Goal: Information Seeking & Learning: Learn about a topic

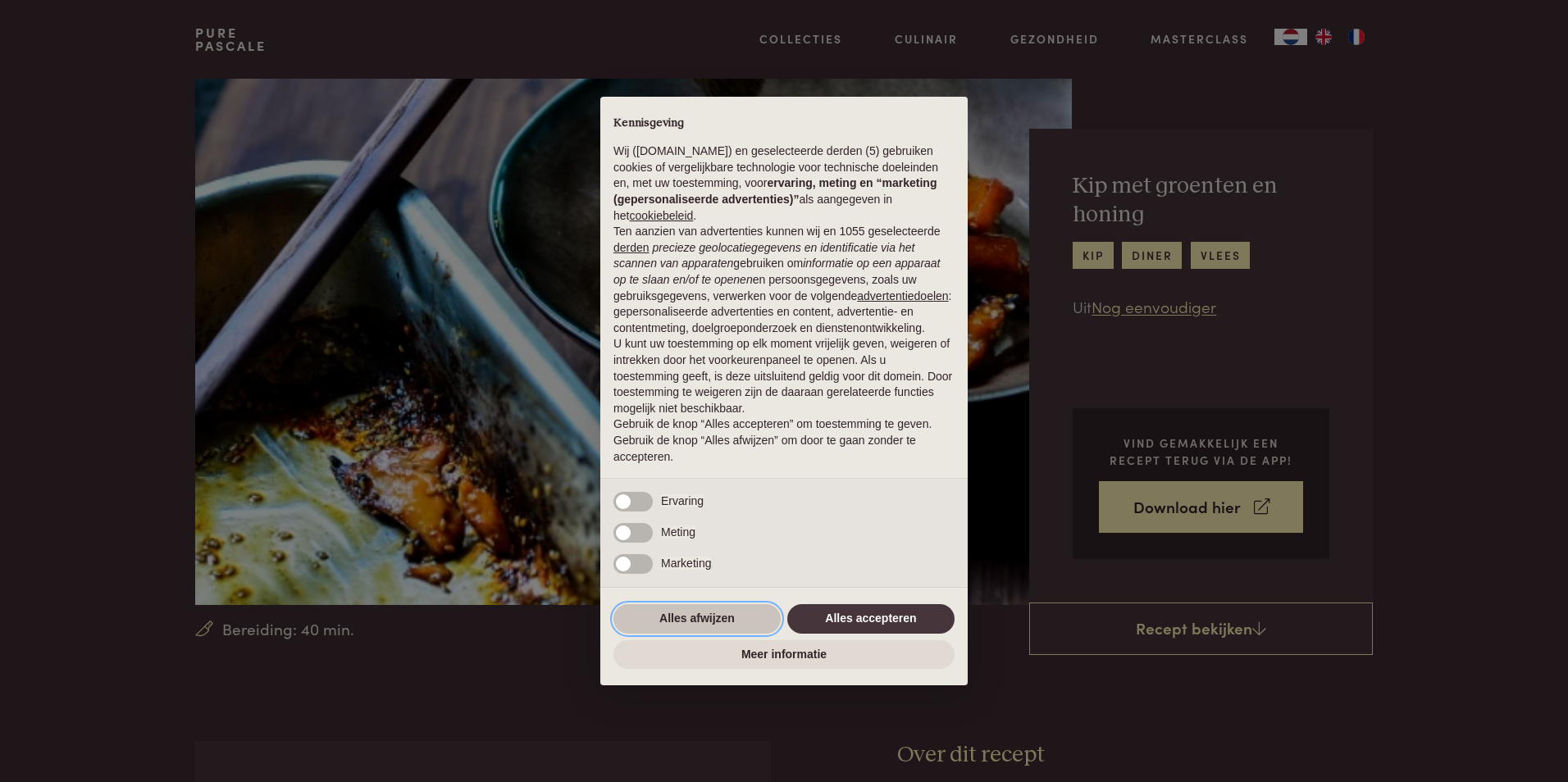
click at [702, 612] on button "Alles afwijzen" at bounding box center [696, 619] width 167 height 30
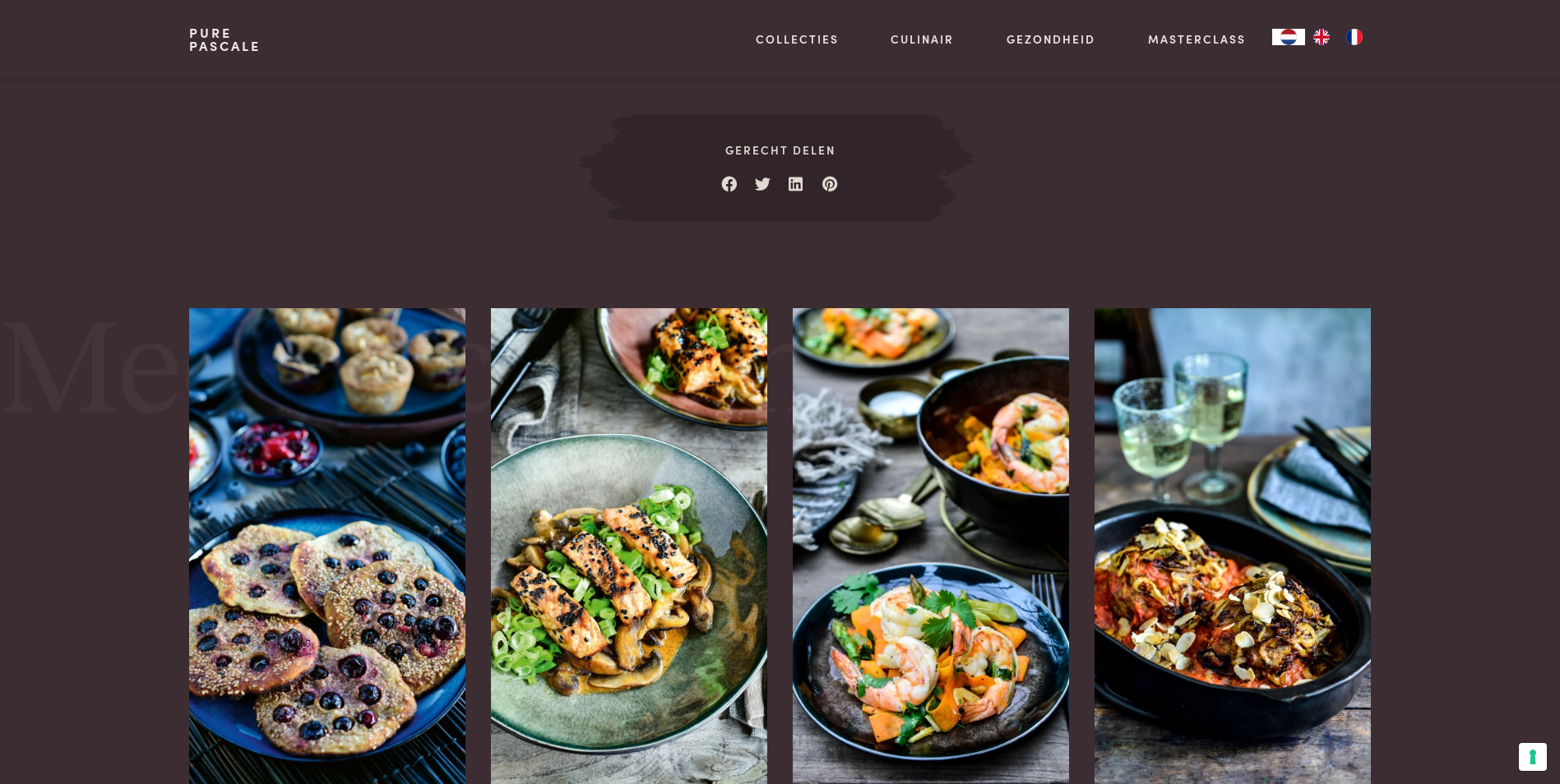
scroll to position [2055, 0]
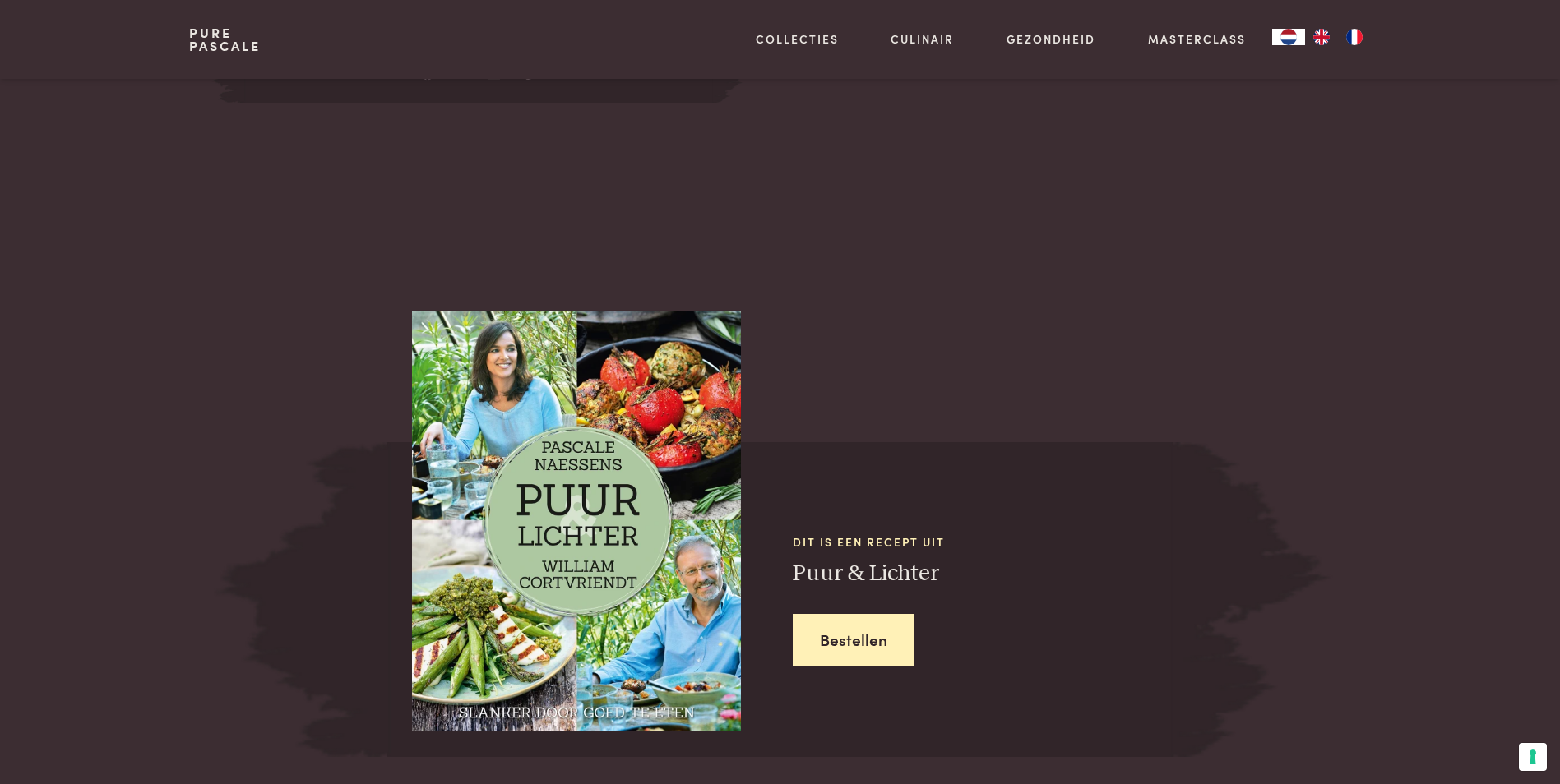
scroll to position [1398, 0]
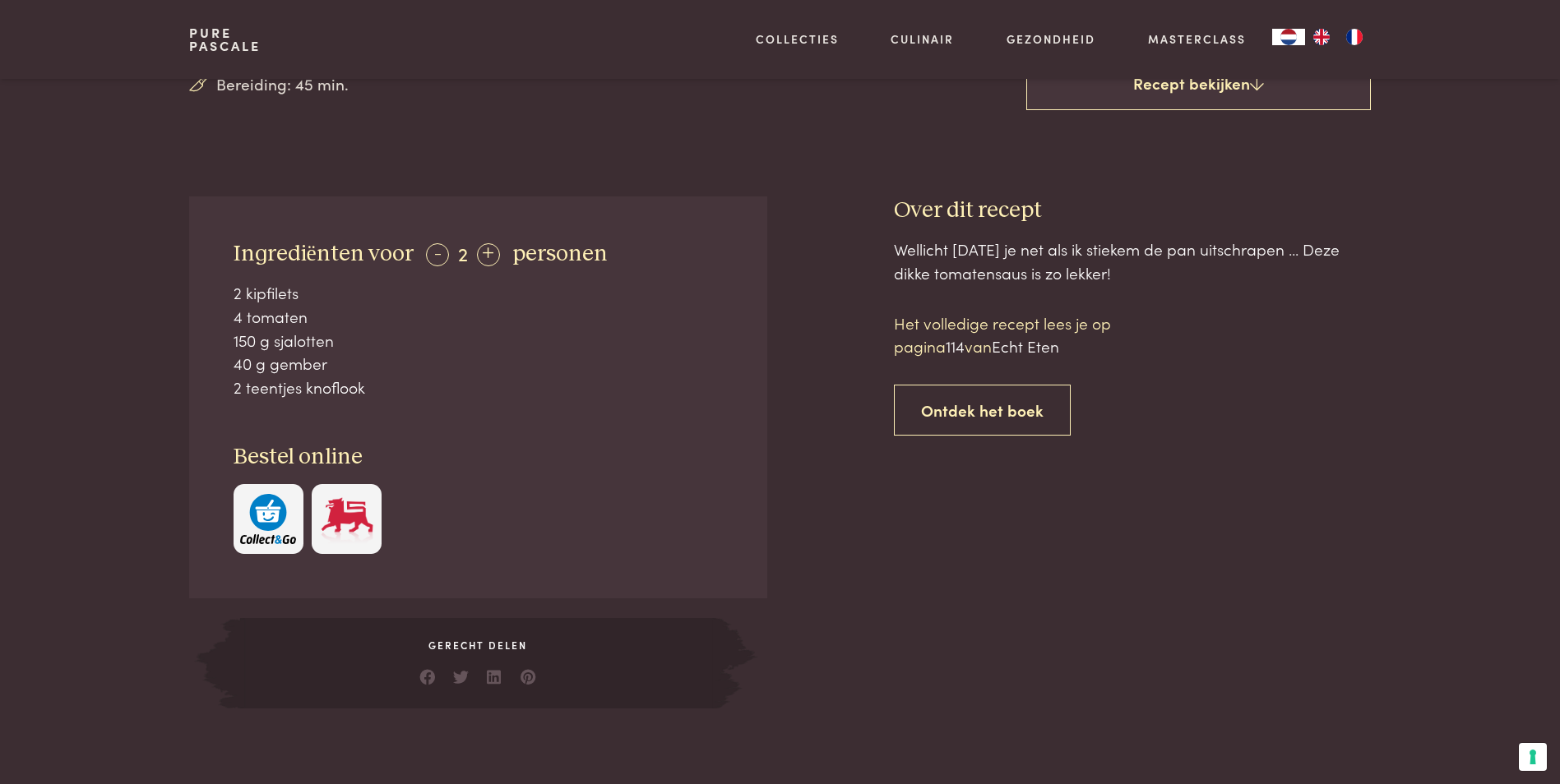
scroll to position [657, 0]
